Goal: Task Accomplishment & Management: Complete application form

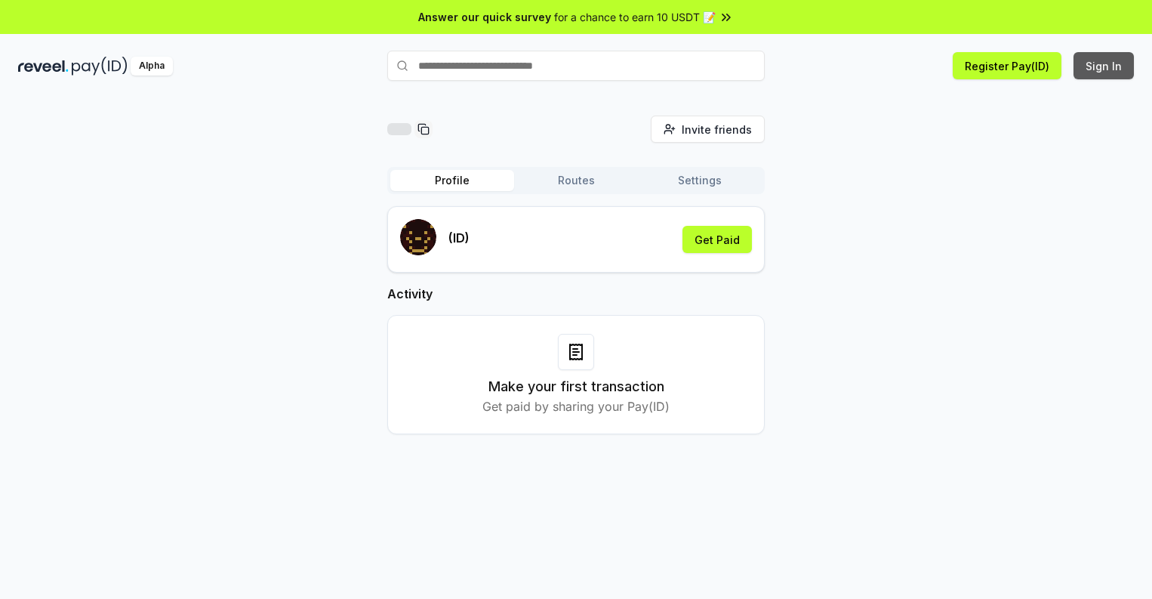
click at [1105, 66] on button "Sign In" at bounding box center [1104, 65] width 60 height 27
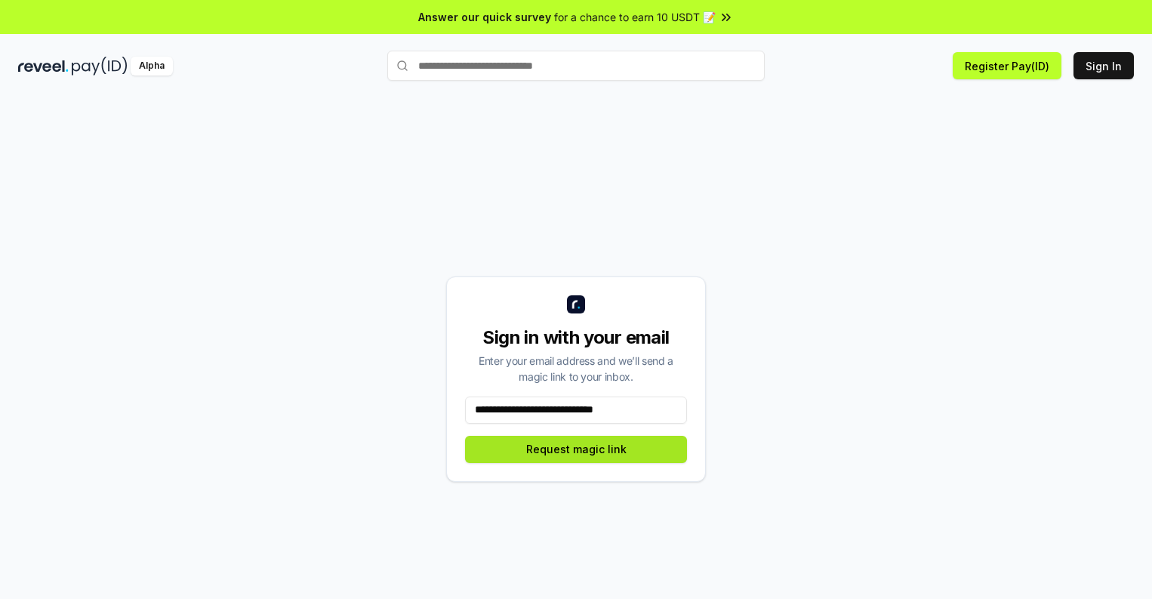
type input "**********"
click at [576, 449] on button "Request magic link" at bounding box center [576, 449] width 222 height 27
